Goal: Task Accomplishment & Management: Manage account settings

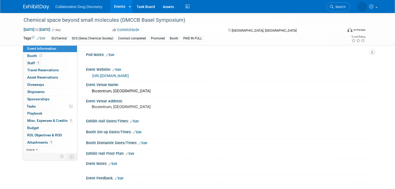
click at [341, 6] on span "Search" at bounding box center [340, 7] width 12 height 4
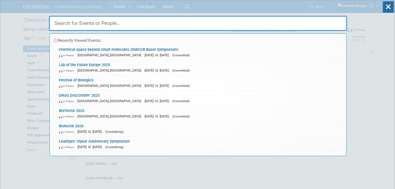
click at [203, 20] on input "text" at bounding box center [198, 23] width 298 height 15
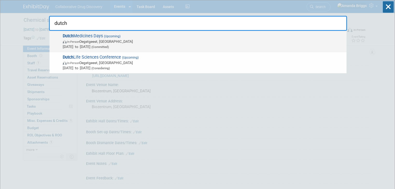
type input "dutch"
click at [76, 36] on span "Dutch Medicines Days (Upcoming) In-Person Oegstgeest, Netherlands Oct 8, 2025 t…" at bounding box center [202, 41] width 283 height 16
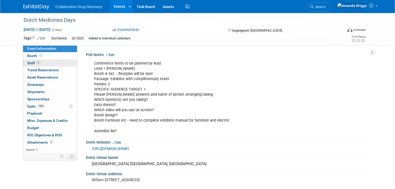
click at [27, 64] on span "Staff 2" at bounding box center [33, 63] width 13 height 4
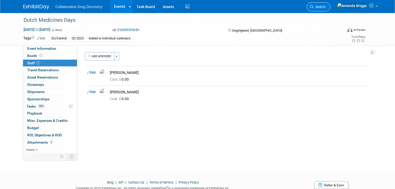
click at [331, 10] on link "Search" at bounding box center [319, 6] width 24 height 9
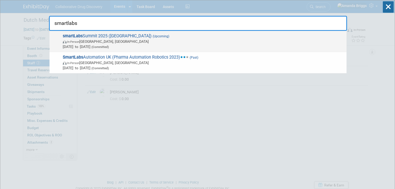
type input "smartlabs"
click at [75, 35] on strong "smartLabs" at bounding box center [73, 35] width 20 height 5
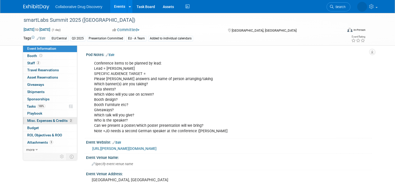
click at [53, 121] on span "Misc. Expenses & Credits 2" at bounding box center [50, 121] width 46 height 4
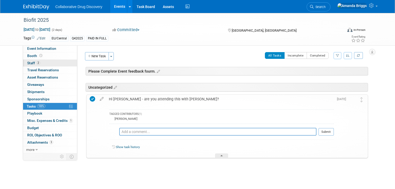
click at [27, 64] on span "Staff 2" at bounding box center [33, 63] width 13 height 4
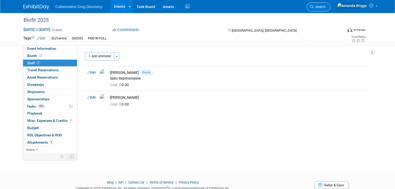
click at [326, 8] on span "Search" at bounding box center [320, 7] width 12 height 4
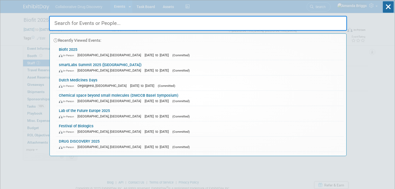
click at [244, 23] on input "text" at bounding box center [198, 23] width 298 height 15
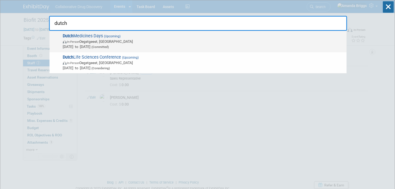
type input "dutch"
click at [103, 36] on span "Dutch Medicines Days (Upcoming) In-Person Oegstgeest, Netherlands Oct 8, 2025 t…" at bounding box center [202, 41] width 283 height 16
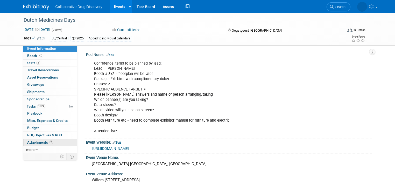
click at [27, 144] on link "2 Attachments 2" at bounding box center [50, 142] width 54 height 7
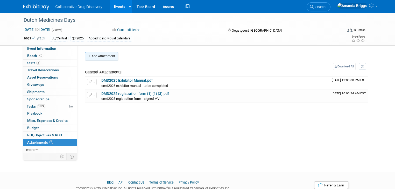
click at [105, 56] on button "Add Attachment" at bounding box center [101, 56] width 33 height 8
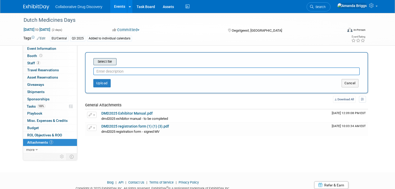
click at [105, 61] on input "file" at bounding box center [85, 62] width 62 height 6
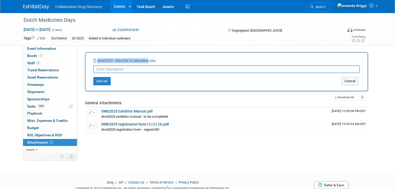
drag, startPoint x: 144, startPoint y: 61, endPoint x: 92, endPoint y: 62, distance: 51.9
click at [93, 62] on icon "dmd2025 - blind list of attendees.xlsx" at bounding box center [124, 61] width 62 height 4
copy icon "dmd2025 - blind list of attendees"
click at [96, 71] on input "text" at bounding box center [226, 69] width 267 height 8
paste input "dmd2025 - blind list of attendees"
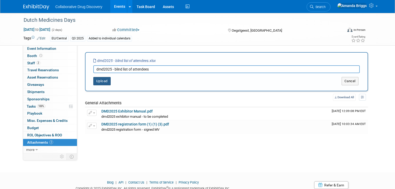
type input "dmd2025 - blind list of attendees"
click at [96, 79] on button "Upload" at bounding box center [101, 81] width 17 height 8
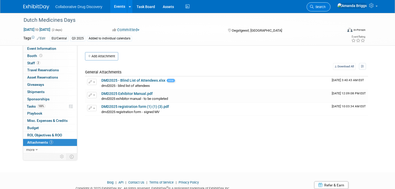
click at [326, 8] on span "Search" at bounding box center [320, 7] width 12 height 4
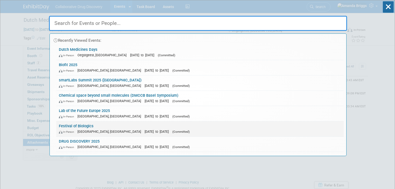
click at [77, 127] on link "Festival of Biologics In-Person Basel, Switzerland Sep 30, 2025 to Oct 2, 2025 …" at bounding box center [200, 128] width 288 height 15
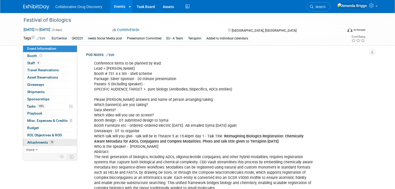
click at [35, 144] on link "10 Attachments 10" at bounding box center [50, 142] width 54 height 7
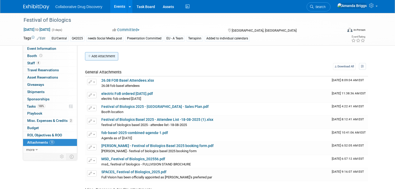
click at [95, 57] on button "Add Attachment" at bounding box center [101, 56] width 33 height 8
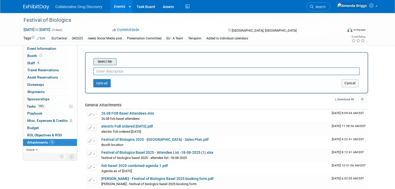
click at [99, 63] on input "file" at bounding box center [85, 62] width 62 height 6
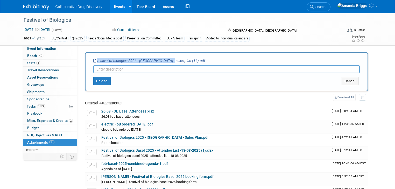
drag, startPoint x: 162, startPoint y: 61, endPoint x: 86, endPoint y: 62, distance: 76.0
click at [86, 62] on div "Select file festival of biologics 2026 - [GEOGRAPHIC_DATA] - sales plan (16).pd…" at bounding box center [226, 71] width 283 height 39
copy div "Select file festival of biologics 2026 - [GEOGRAPHIC_DATA] - sales plan"
click at [98, 70] on input "text" at bounding box center [226, 69] width 267 height 8
paste input "festival of biologics 2026 - [GEOGRAPHIC_DATA] - sales plan"
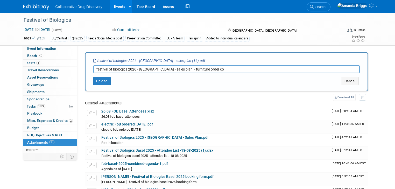
drag, startPoint x: 190, startPoint y: 68, endPoint x: 182, endPoint y: 67, distance: 8.6
click at [182, 67] on input "festival of biologics 2026 - [GEOGRAPHIC_DATA] - sales plan - furniture order co" at bounding box center [226, 69] width 267 height 8
click at [192, 69] on input "festival of biologics 2026 - [GEOGRAPHIC_DATA] - sales plan - furniture co" at bounding box center [226, 69] width 267 height 8
type input "festival of biologics 2026 - basel - sales plan - furniture confirm"
click at [101, 84] on button "Upload" at bounding box center [101, 81] width 17 height 8
